Goal: Check status: Check status

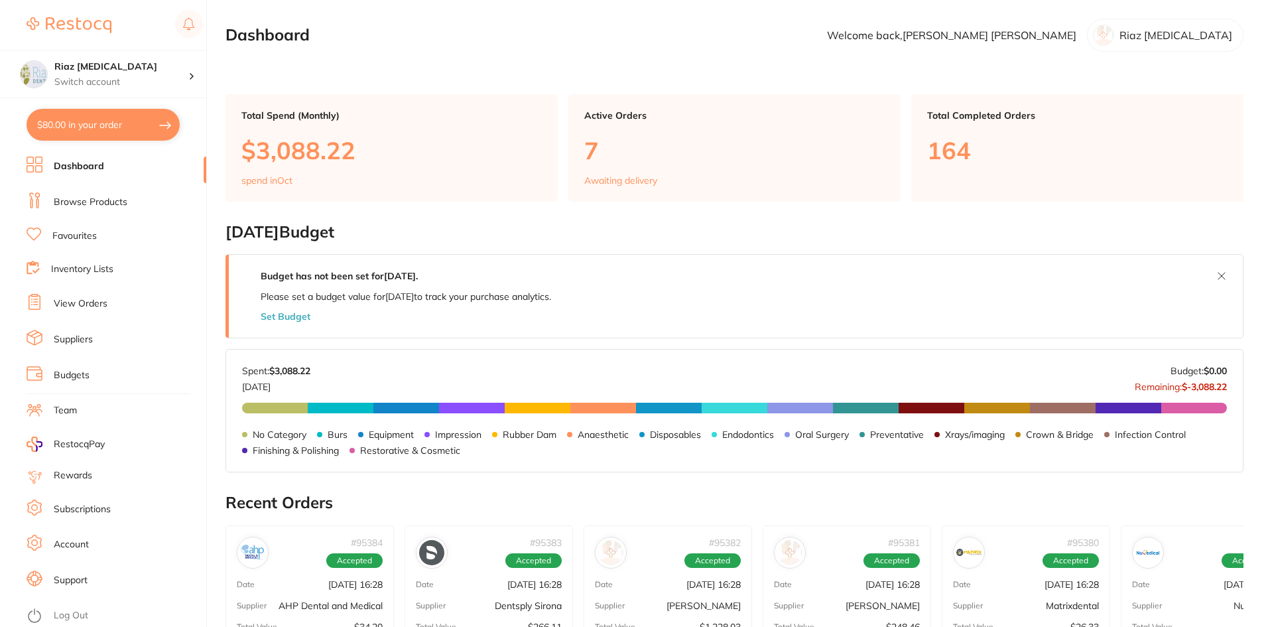
click at [84, 121] on button "$80.00 in your order" at bounding box center [103, 125] width 153 height 32
checkbox input "true"
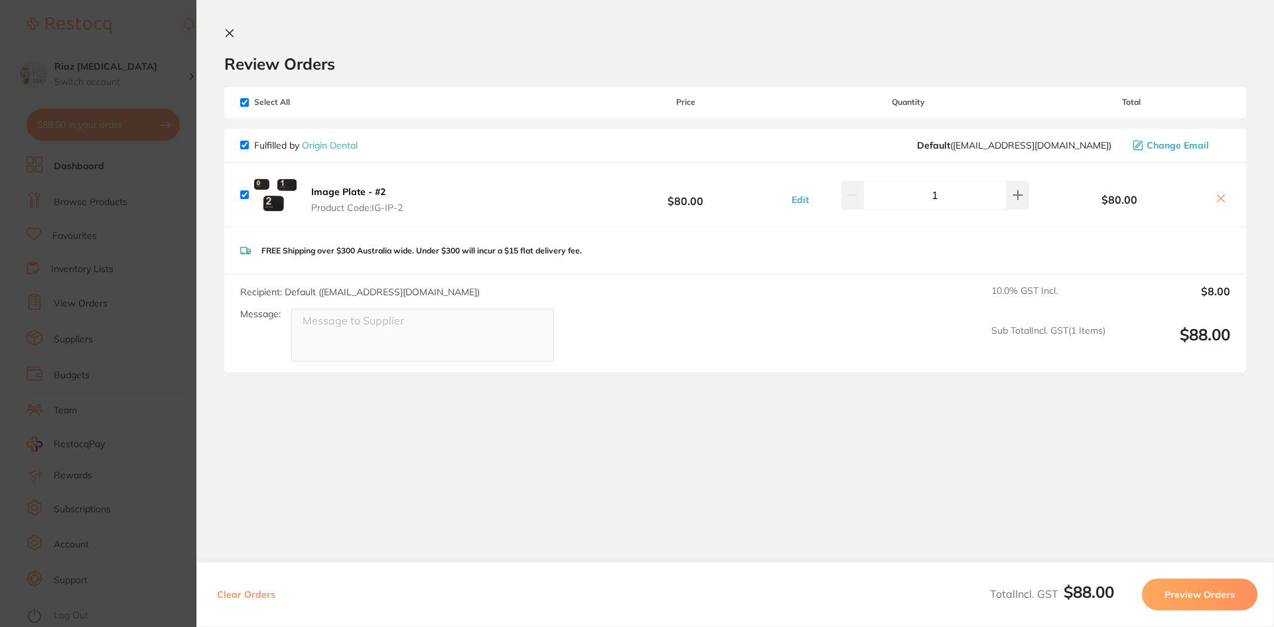
click at [146, 34] on section "Update RRP Set your pre negotiated price for this item. Item Agreed RRP (excl. …" at bounding box center [637, 313] width 1274 height 627
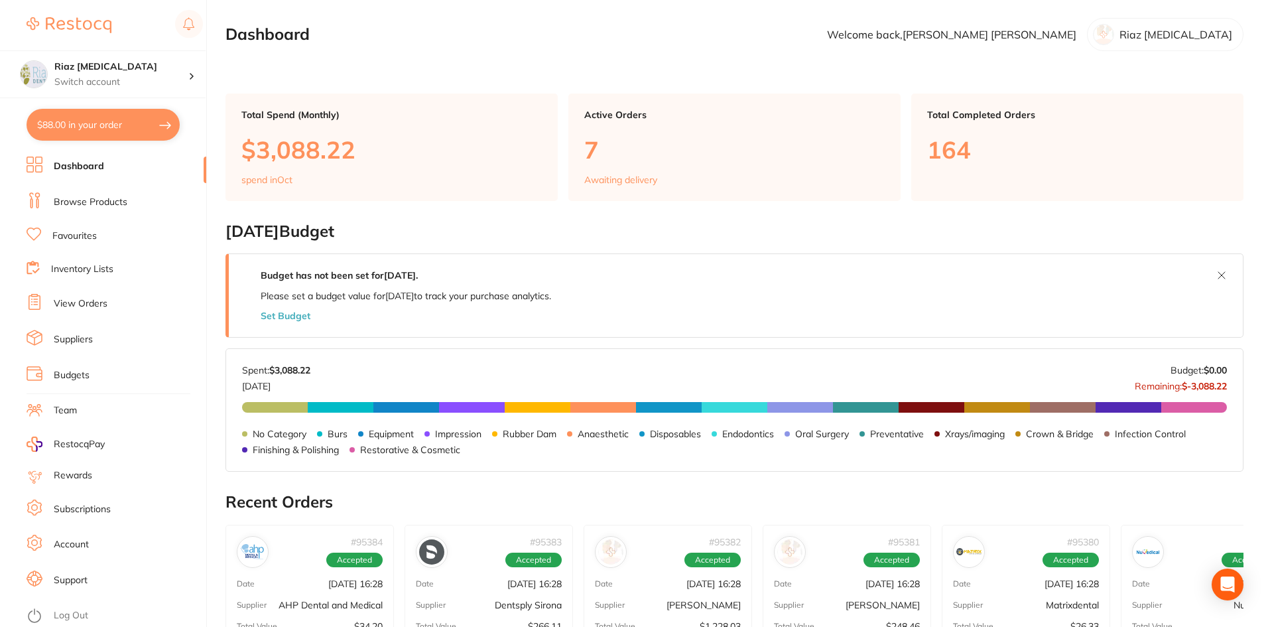
click at [81, 304] on link "View Orders" at bounding box center [81, 303] width 54 height 13
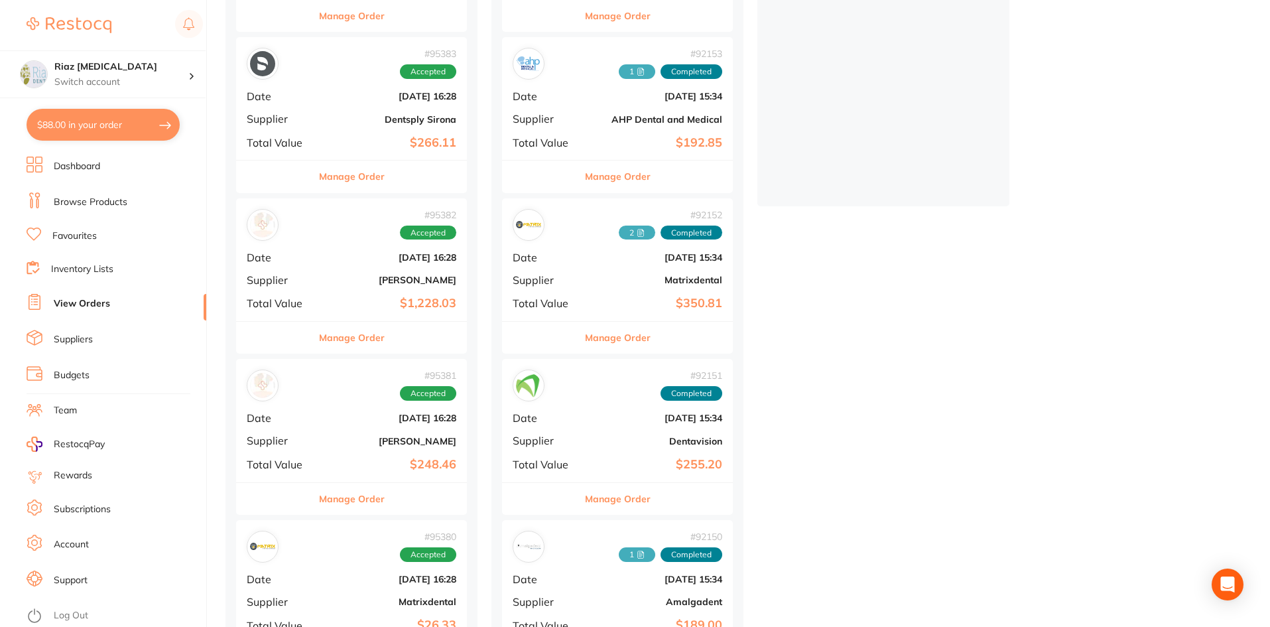
scroll to position [398, 0]
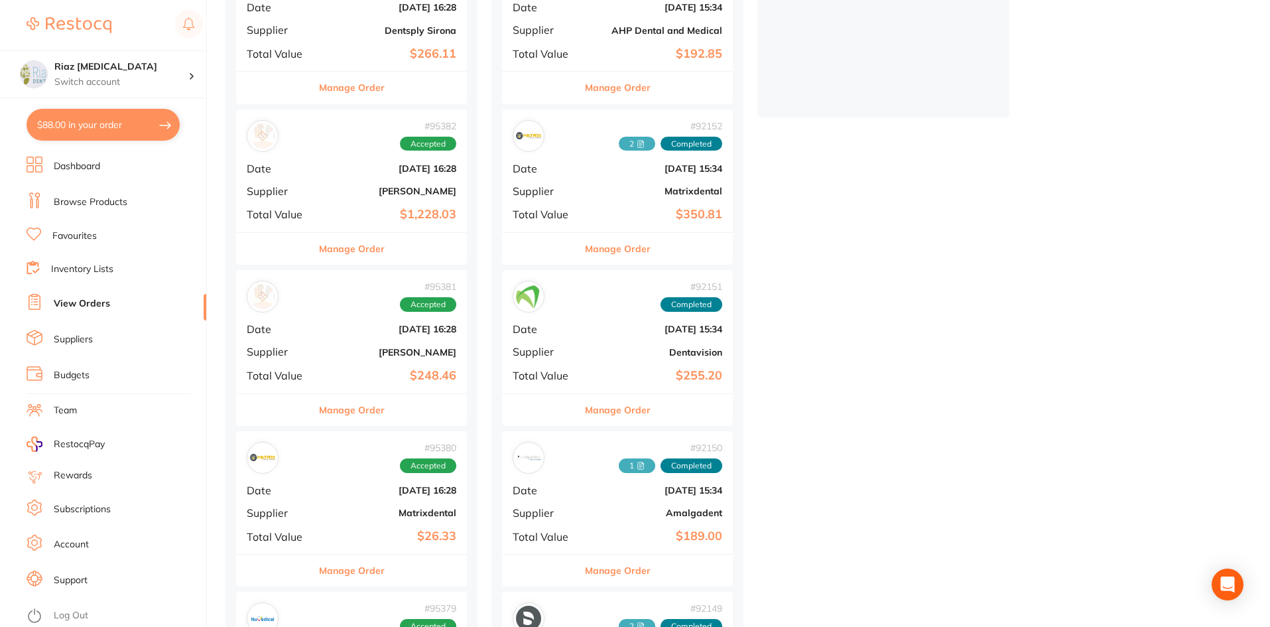
click at [334, 338] on div "# 95381 Accepted Date [DATE] 16:28 Supplier [PERSON_NAME] Total Value $248.46" at bounding box center [351, 331] width 231 height 123
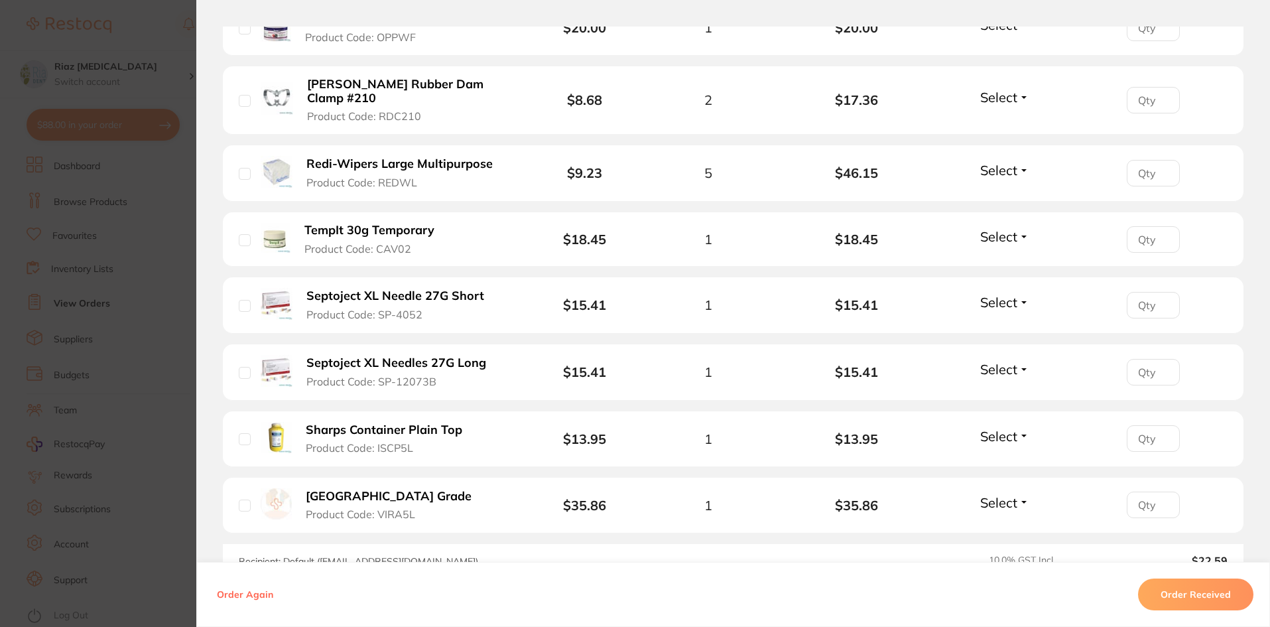
scroll to position [663, 0]
click at [135, 317] on section "Order ID: Restocq- 95381 Order Information Accepted Order Order Date [DATE] 16:…" at bounding box center [635, 313] width 1270 height 627
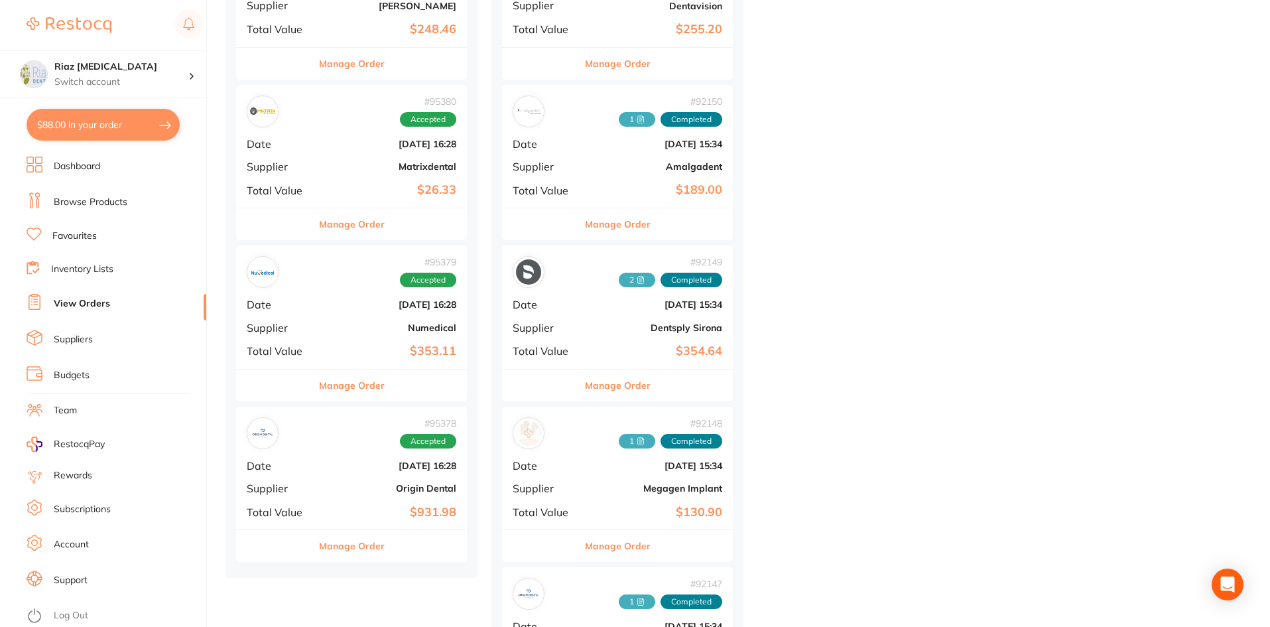
scroll to position [730, 0]
